Goal: Task Accomplishment & Management: Manage account settings

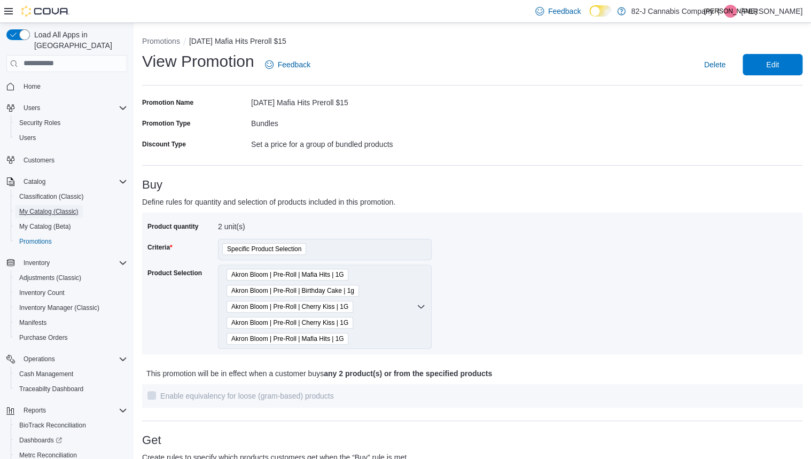
click at [52, 207] on span "My Catalog (Classic)" at bounding box center [48, 211] width 59 height 9
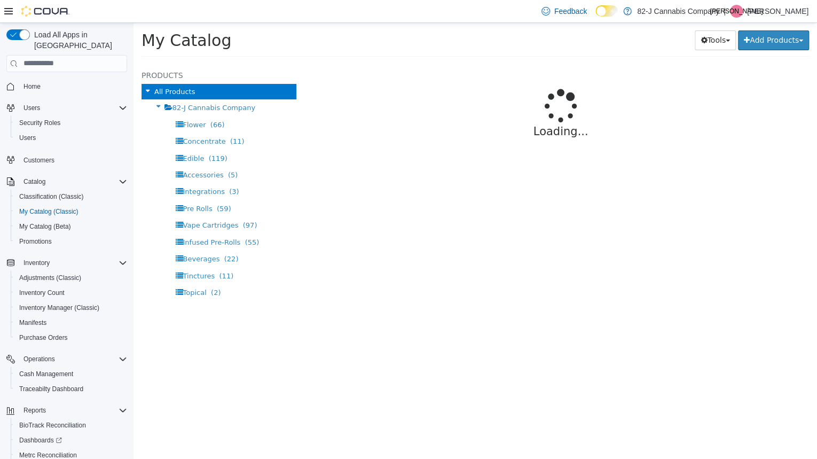
select select "**********"
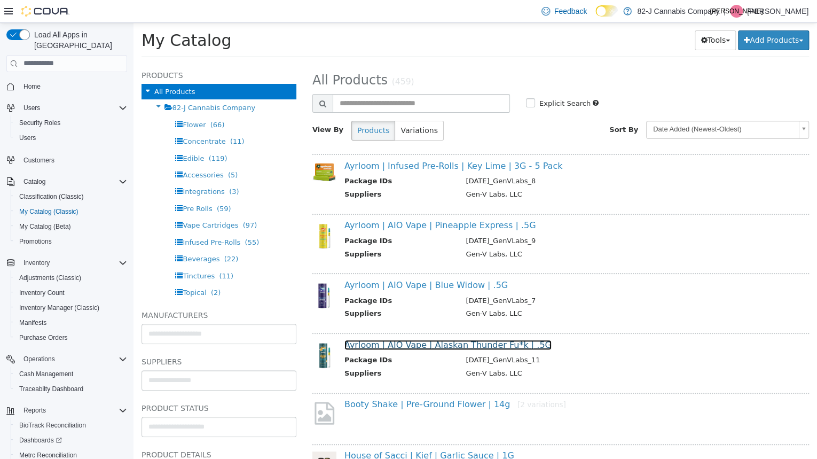
click at [415, 341] on link "Ayrloom | AIO Vape | Alaskan Thunder Fu*k | .5G" at bounding box center [448, 344] width 207 height 10
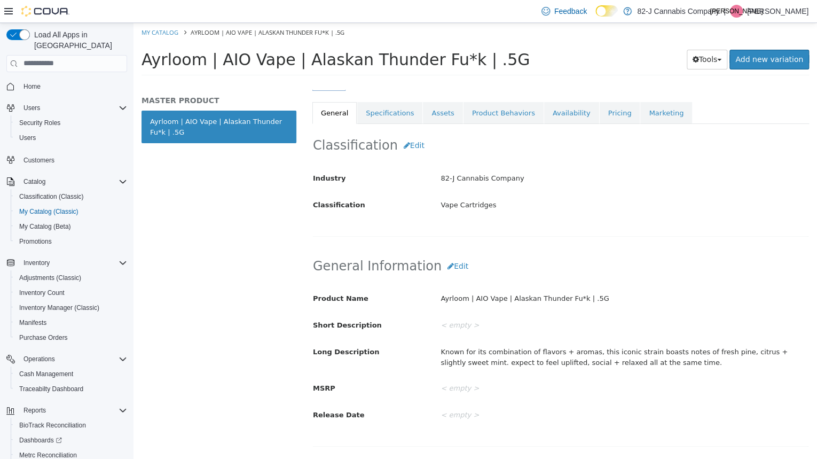
scroll to position [182, 0]
click at [600, 115] on link "Pricing" at bounding box center [620, 112] width 41 height 22
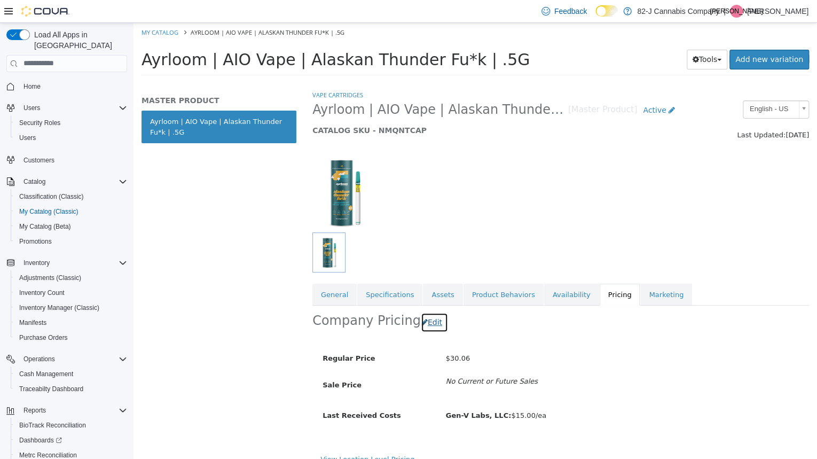
click at [422, 322] on button "Edit" at bounding box center [434, 322] width 27 height 20
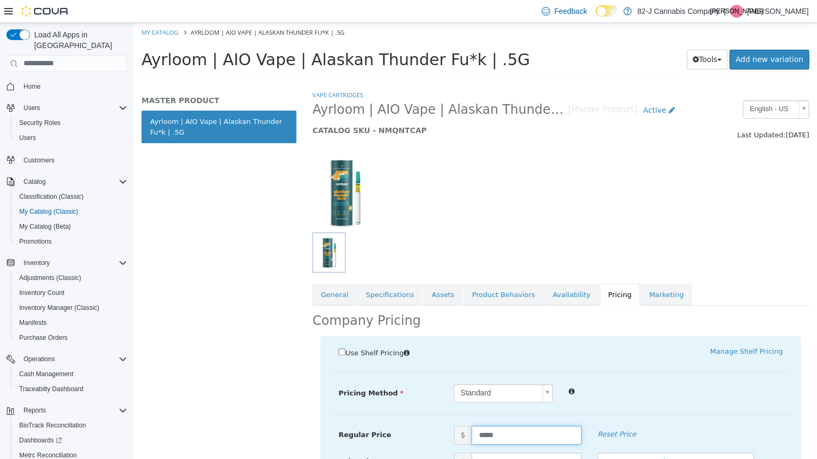
click at [533, 426] on input "*****" at bounding box center [527, 434] width 110 height 19
type input "*****"
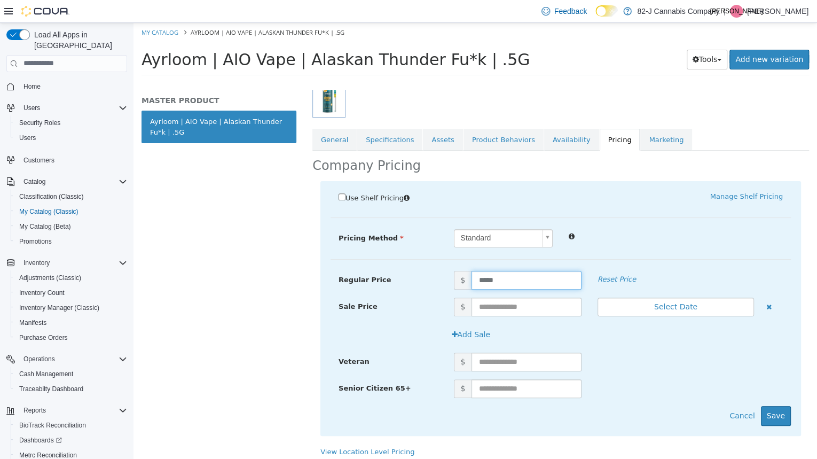
scroll to position [159, 0]
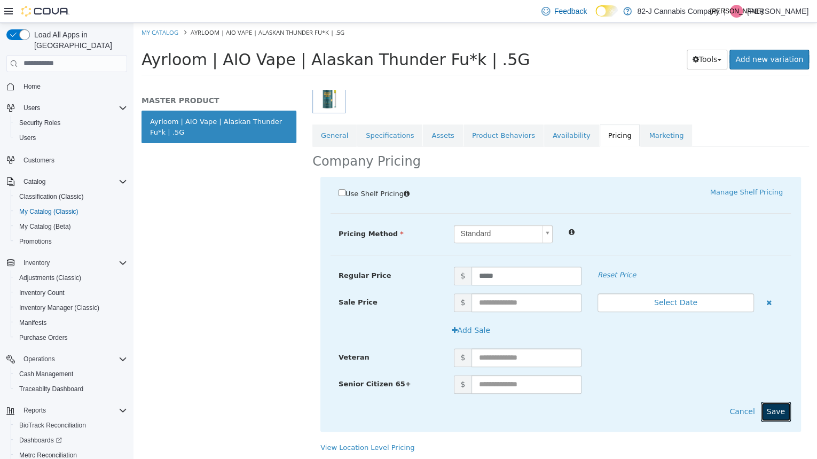
click at [777, 409] on button "Save" at bounding box center [776, 411] width 30 height 20
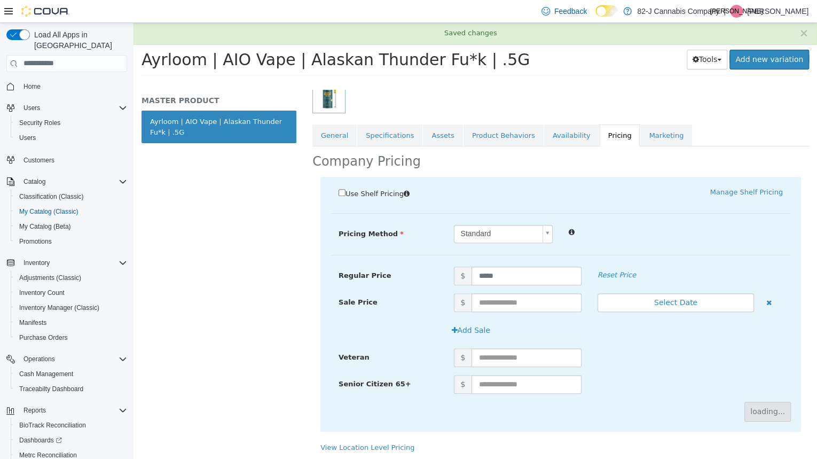
scroll to position [0, 0]
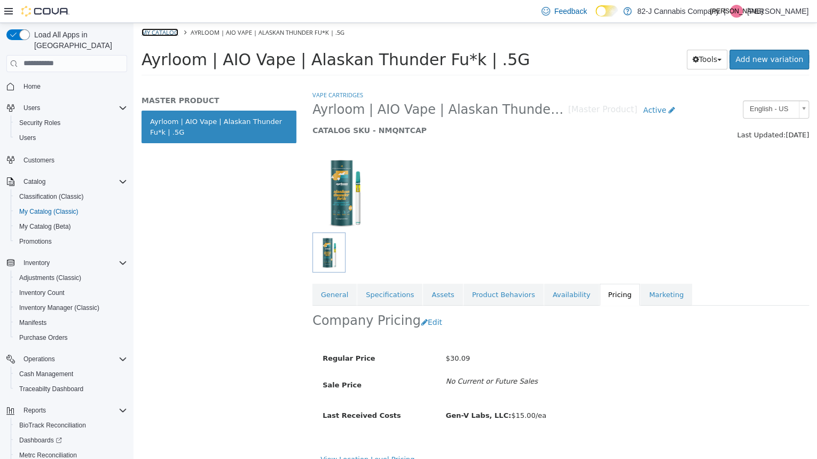
click at [153, 35] on link "My Catalog" at bounding box center [160, 32] width 37 height 8
select select "**********"
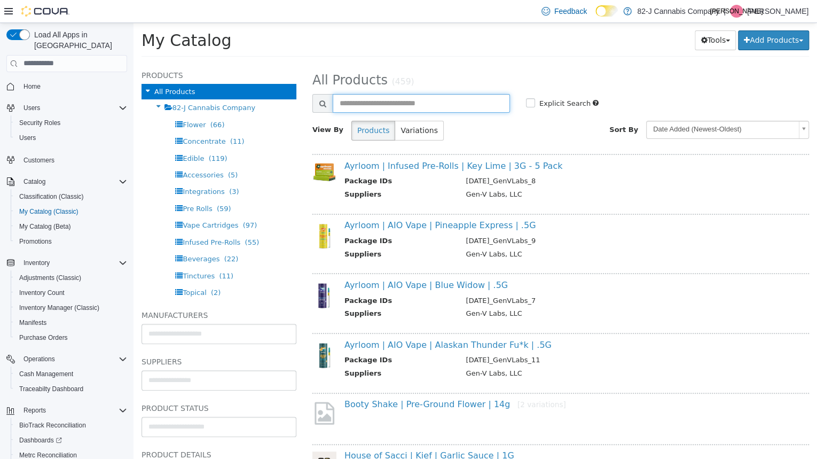
click at [396, 95] on input "text" at bounding box center [421, 103] width 177 height 19
type input "********"
select select "**********"
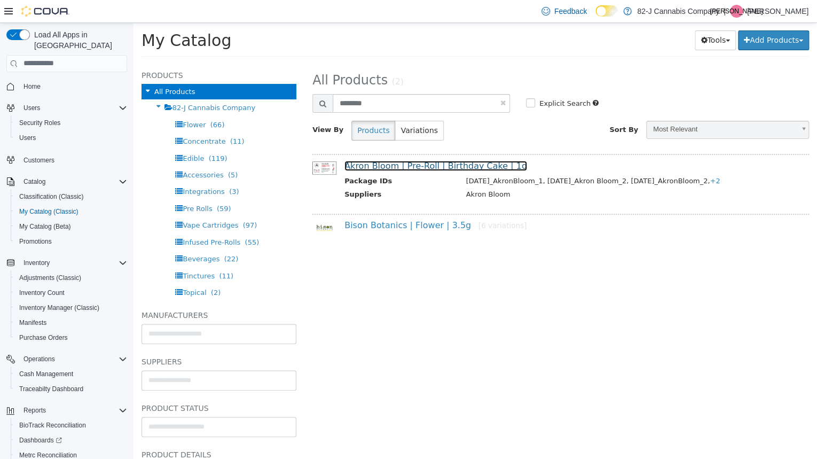
click at [404, 167] on link "Akron Bloom | Pre-Roll | Birthday Cake | 1g" at bounding box center [436, 165] width 183 height 10
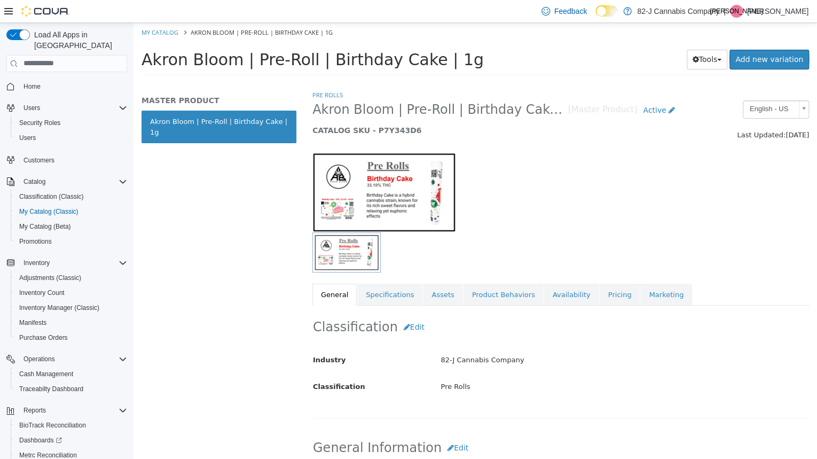
click at [552, 289] on link "Availability" at bounding box center [571, 294] width 55 height 22
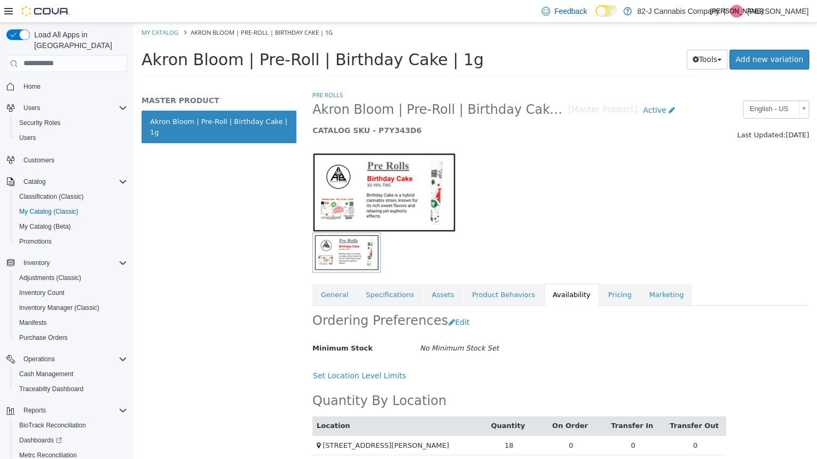
scroll to position [15, 0]
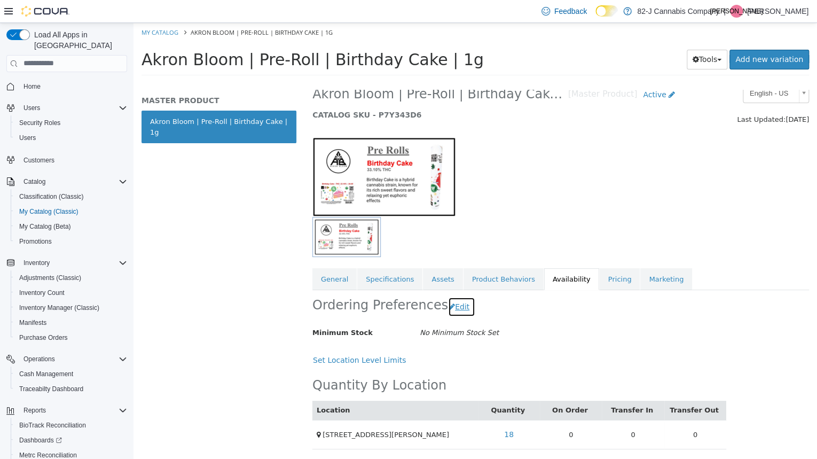
click at [456, 306] on button "Edit" at bounding box center [461, 307] width 27 height 20
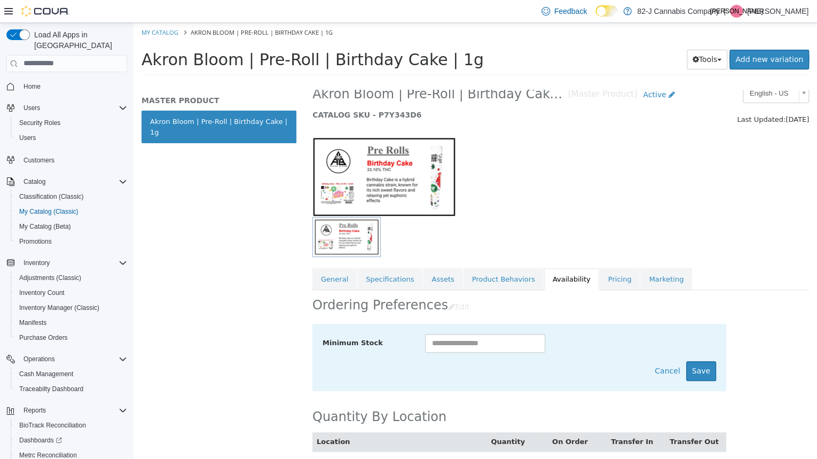
scroll to position [47, 0]
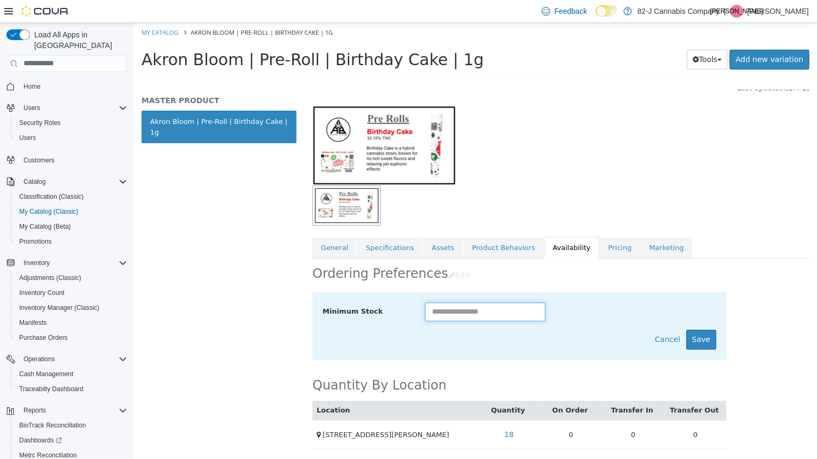
click at [474, 311] on input "text" at bounding box center [485, 311] width 121 height 19
type input "**"
click at [707, 339] on button "Save" at bounding box center [702, 339] width 30 height 20
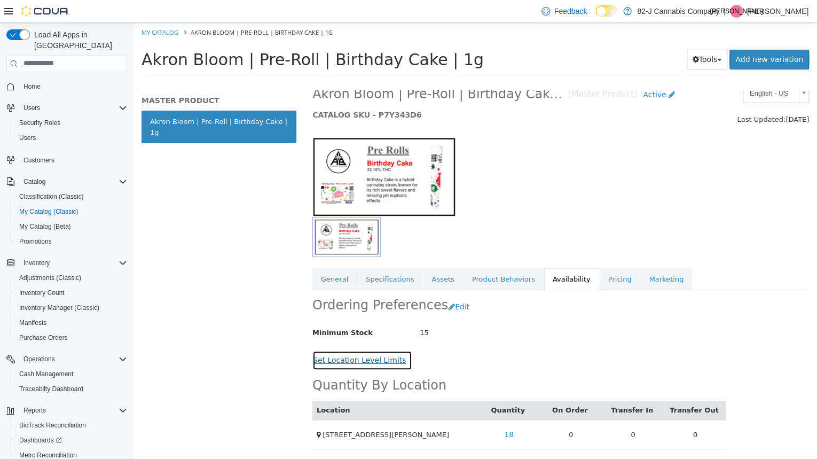
click at [338, 359] on button "Set Location Level Limits" at bounding box center [363, 360] width 100 height 20
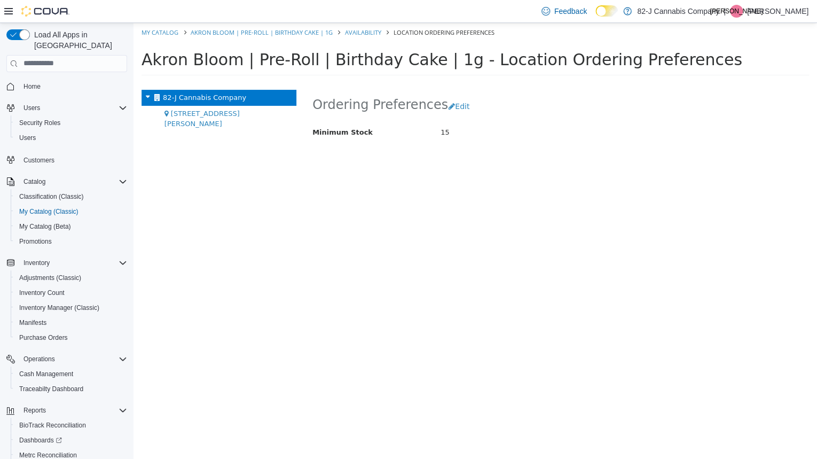
click at [177, 116] on span "1673 Hertel Ave" at bounding box center [202, 118] width 75 height 19
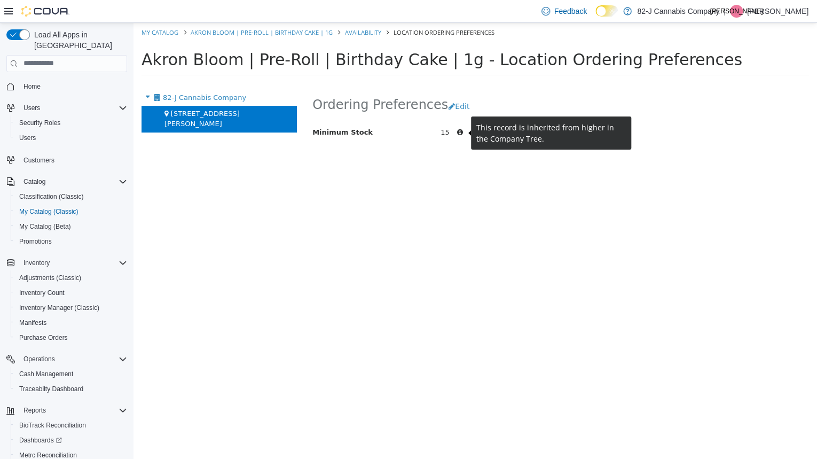
click at [460, 134] on icon at bounding box center [460, 131] width 17 height 7
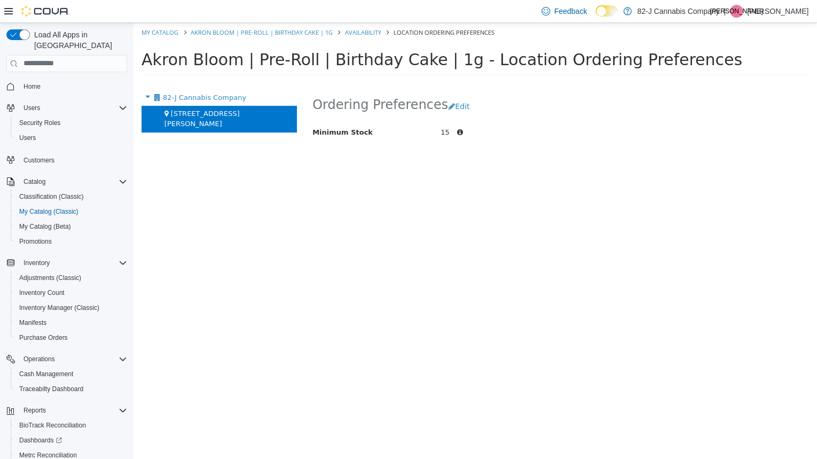
click at [445, 134] on span "15" at bounding box center [445, 132] width 9 height 8
click at [450, 110] on button "Edit" at bounding box center [461, 106] width 27 height 20
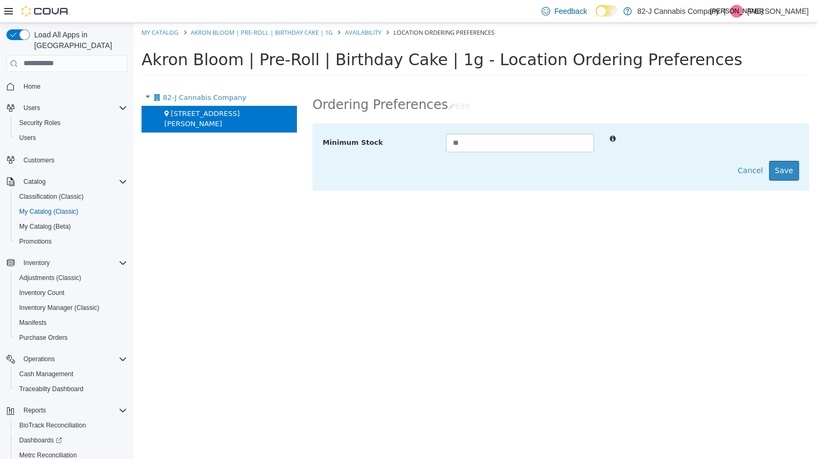
click at [614, 174] on div "Cancel Save" at bounding box center [561, 170] width 477 height 20
click at [757, 173] on button "Cancel" at bounding box center [750, 170] width 37 height 20
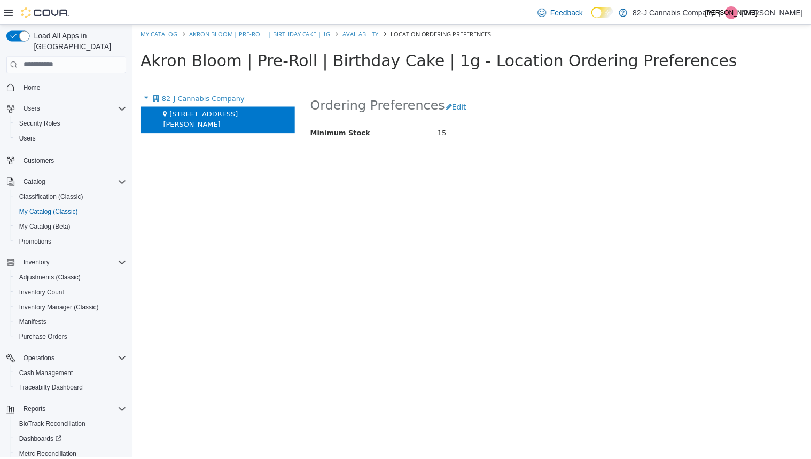
scroll to position [44, 0]
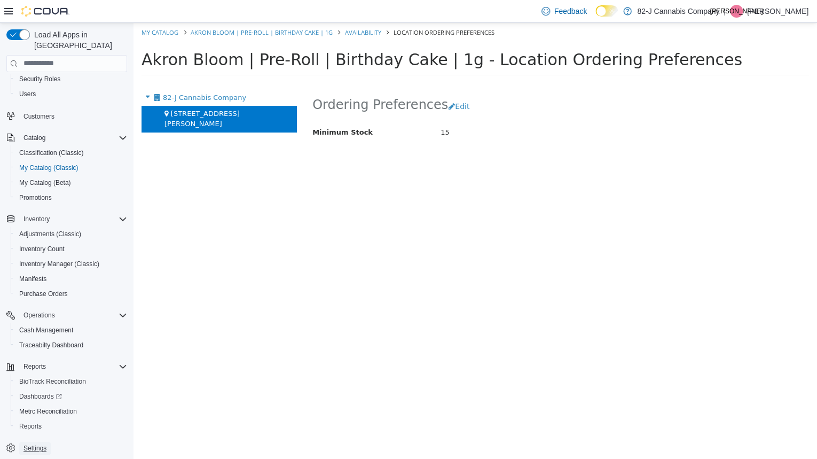
click at [34, 442] on span "Settings" at bounding box center [35, 448] width 23 height 13
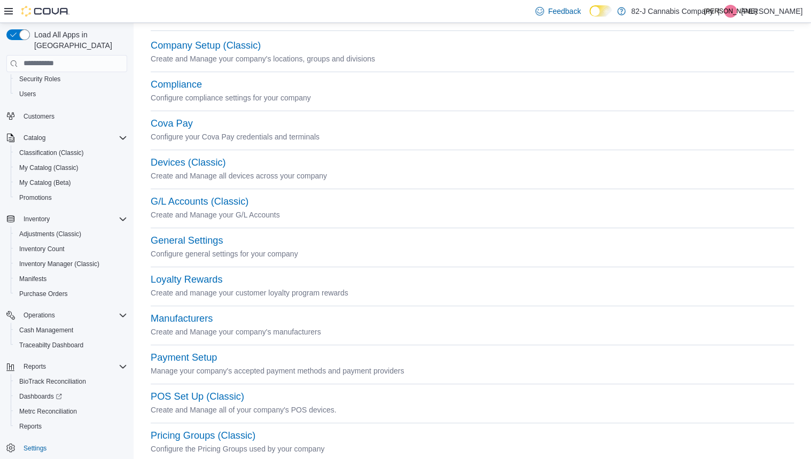
scroll to position [79, 0]
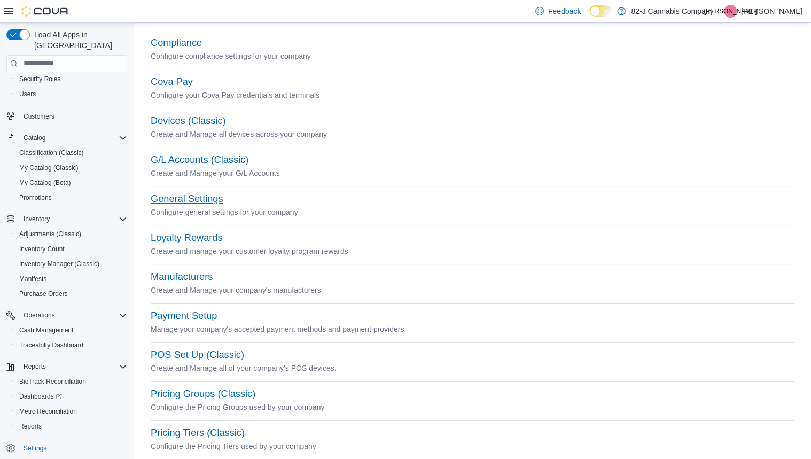
click at [205, 201] on button "General Settings" at bounding box center [187, 198] width 72 height 11
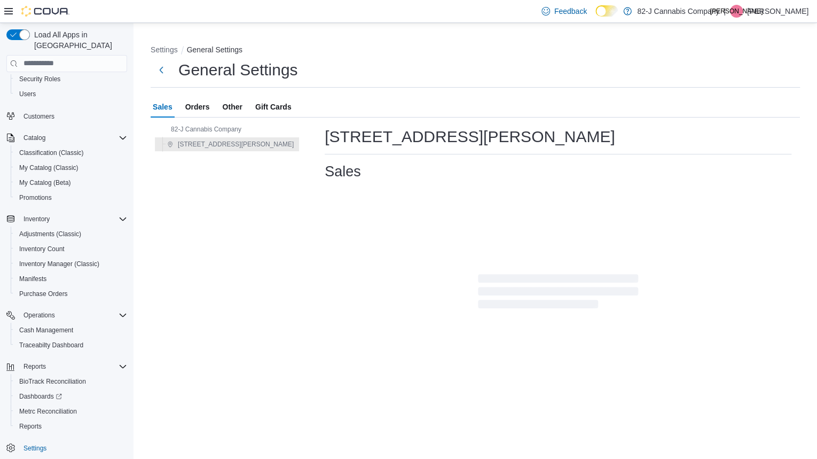
click at [262, 103] on span "Gift Cards" at bounding box center [273, 106] width 36 height 21
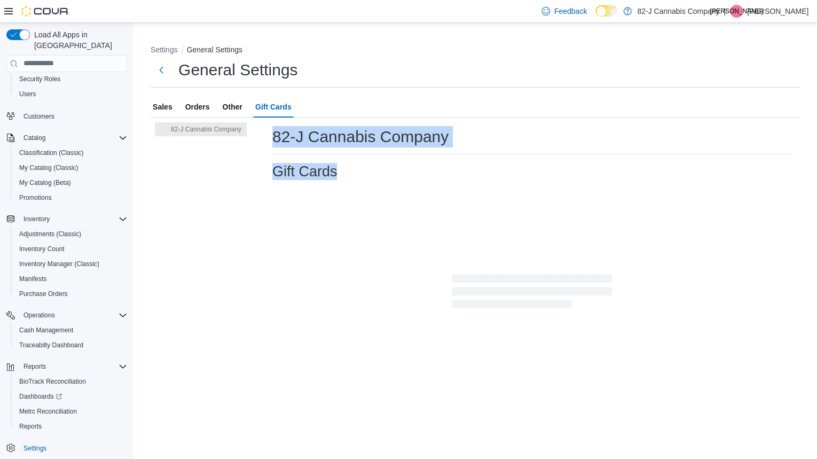
drag, startPoint x: 299, startPoint y: 153, endPoint x: 309, endPoint y: 183, distance: 31.4
click at [309, 183] on div "82-J Cannabis Company Gift Cards" at bounding box center [531, 264] width 519 height 276
click at [309, 183] on div at bounding box center [531, 291] width 519 height 222
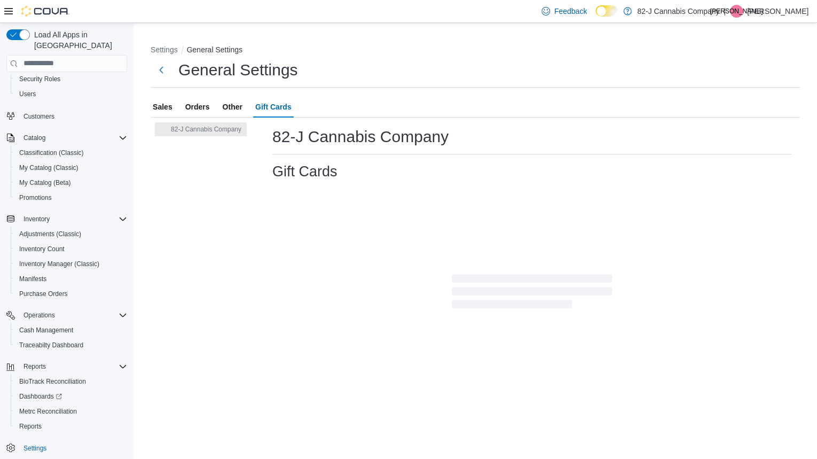
click at [309, 200] on div at bounding box center [531, 291] width 519 height 222
click at [162, 65] on button "Next" at bounding box center [161, 69] width 21 height 21
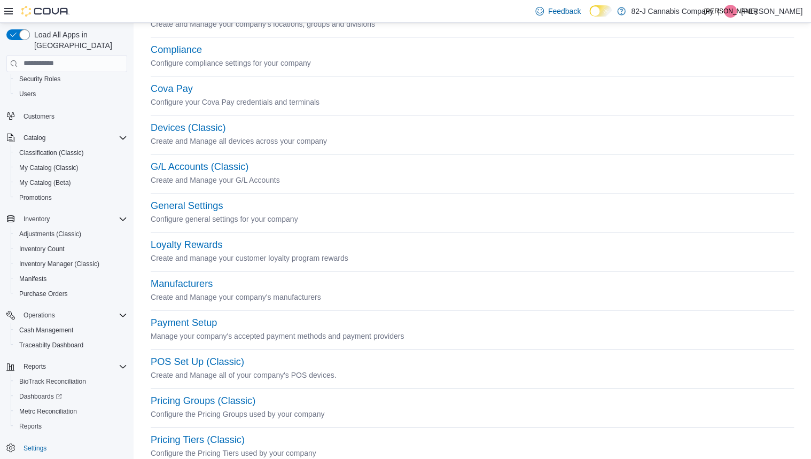
scroll to position [73, 0]
click at [190, 284] on button "Manufacturers" at bounding box center [182, 283] width 62 height 11
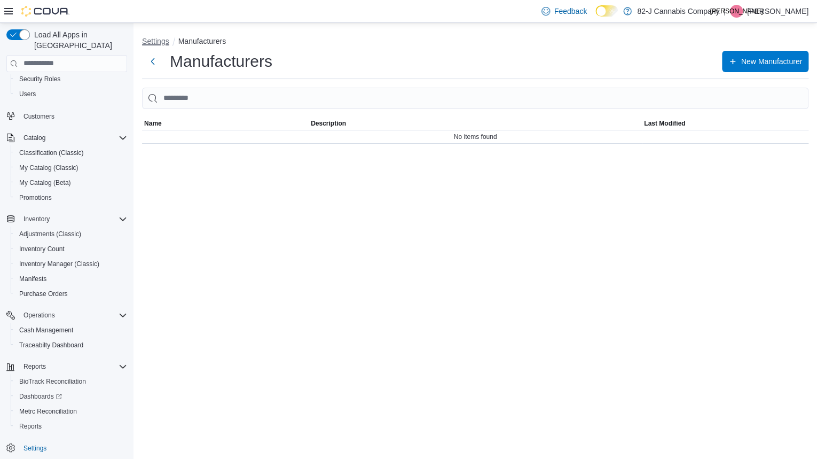
click at [160, 38] on button "Settings" at bounding box center [155, 41] width 27 height 9
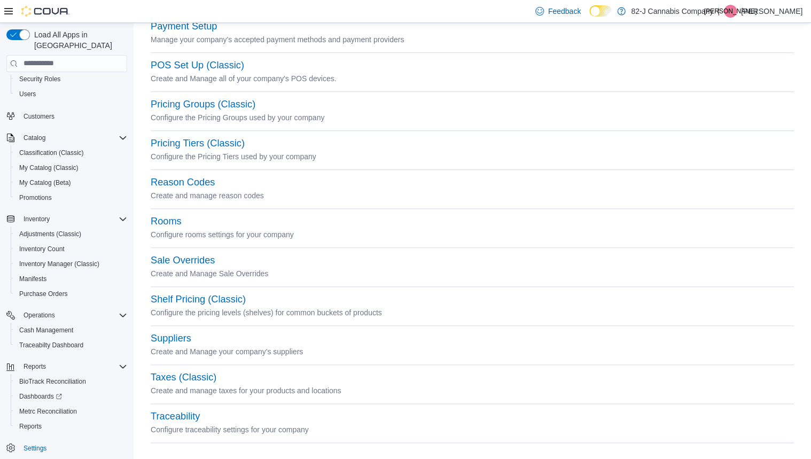
scroll to position [368, 0]
click at [194, 414] on button "Traceability" at bounding box center [175, 417] width 49 height 11
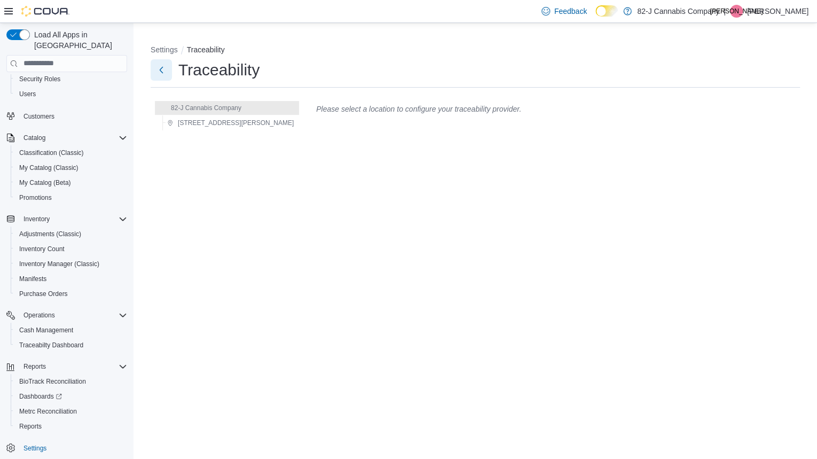
click at [162, 67] on button "Next" at bounding box center [161, 69] width 21 height 21
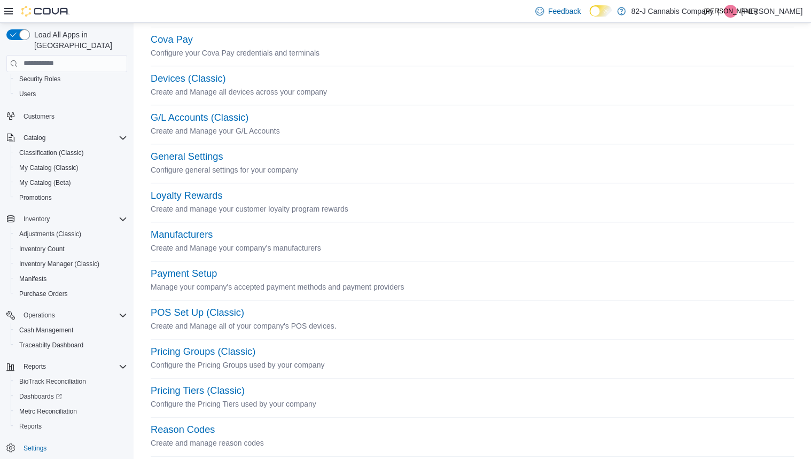
scroll to position [122, 0]
click at [217, 353] on button "Pricing Groups (Classic)" at bounding box center [203, 351] width 105 height 11
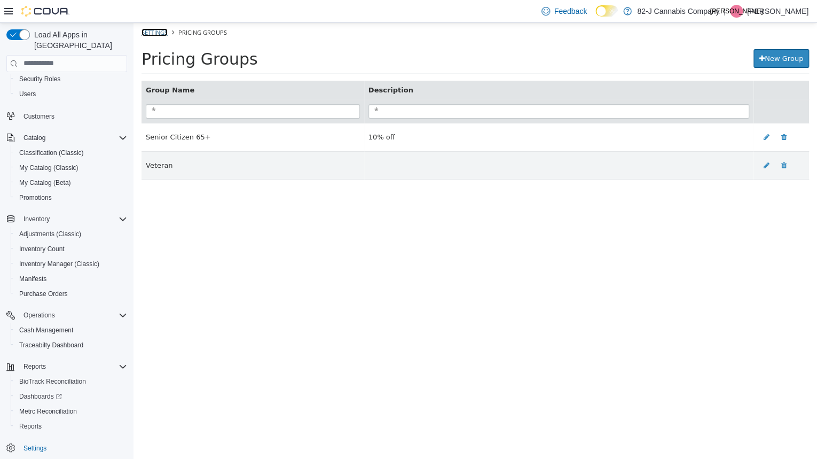
click at [161, 33] on link "Settings" at bounding box center [155, 32] width 26 height 8
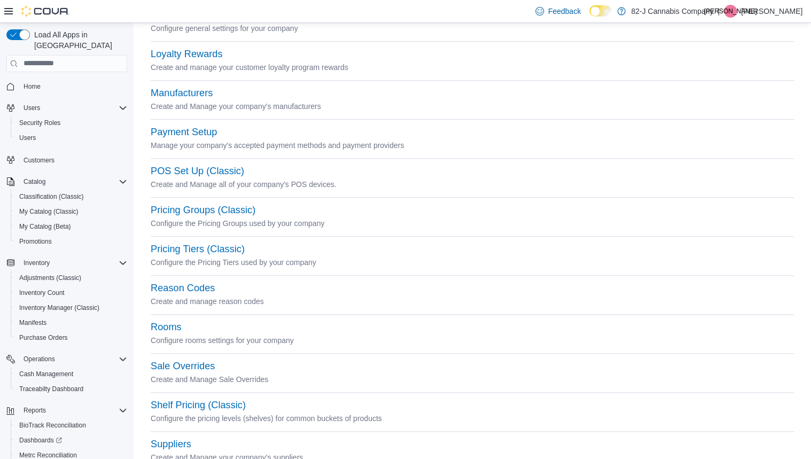
scroll to position [263, 0]
